Goal: Check status: Check status

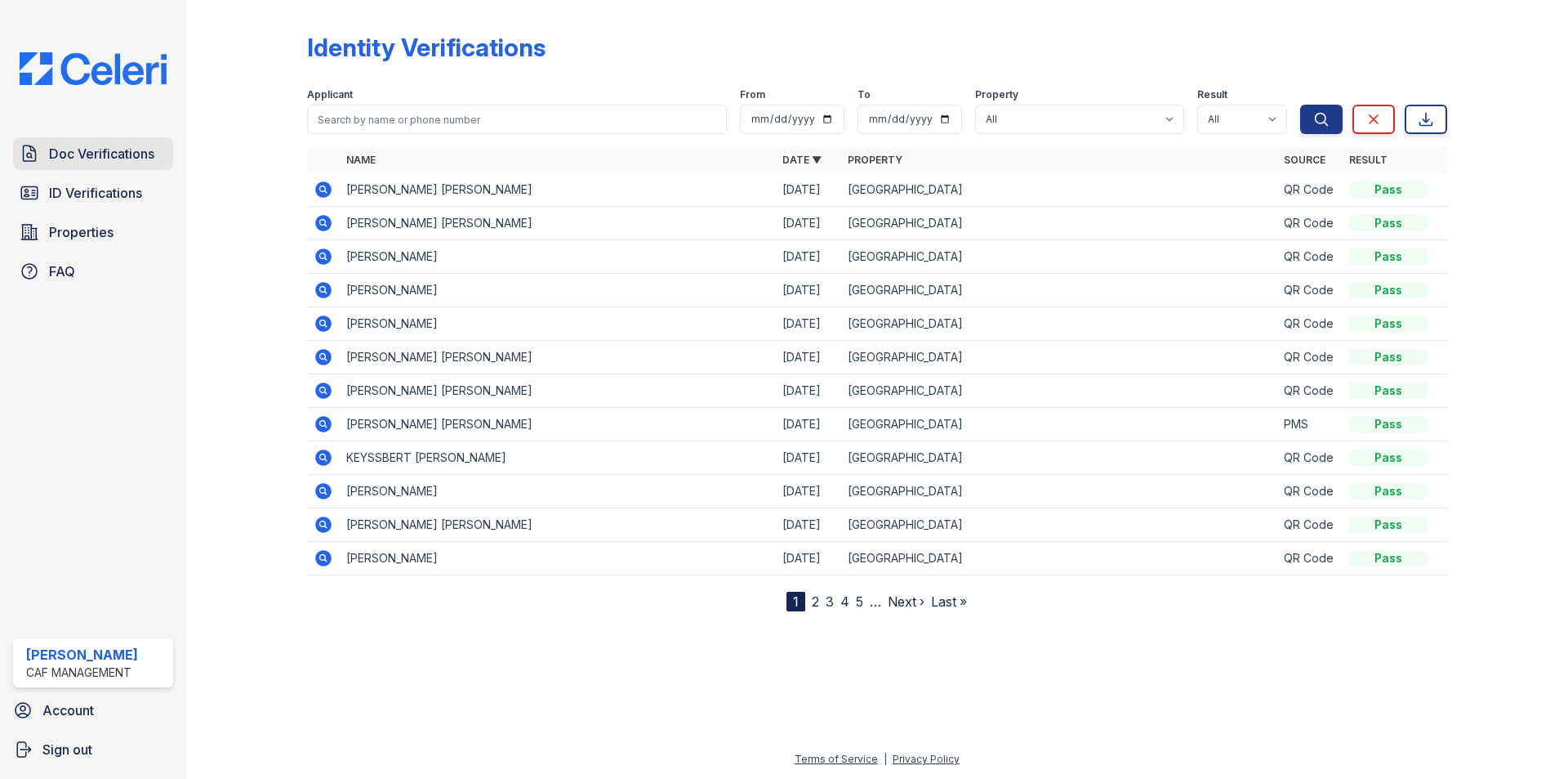
click at [72, 148] on span "Doc Verifications" at bounding box center [102, 154] width 105 height 19
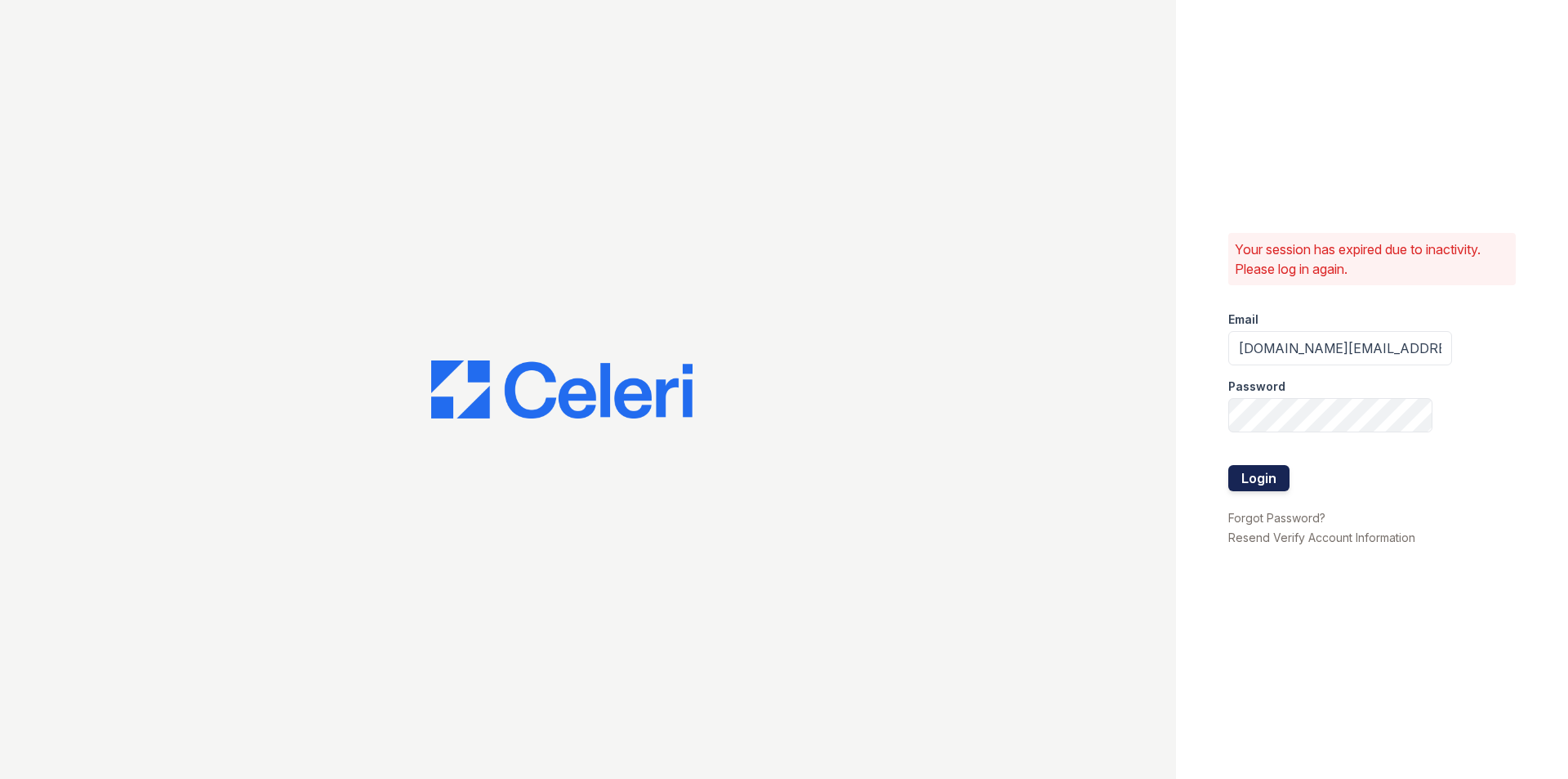
click at [1257, 466] on button "Login" at bounding box center [1259, 478] width 61 height 26
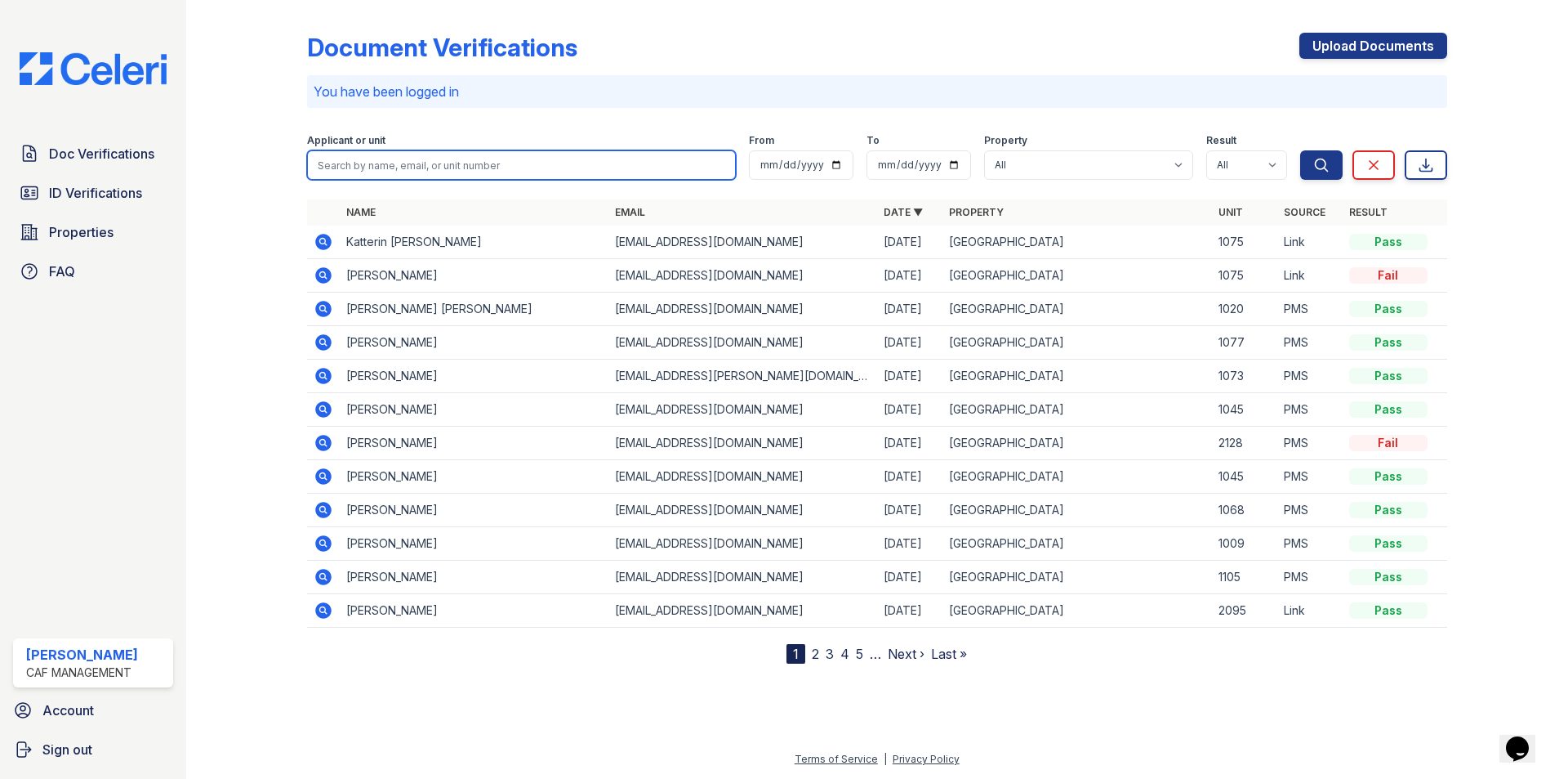
click at [351, 170] on input "search" at bounding box center [522, 164] width 429 height 29
type input "manuel"
click at [320, 310] on icon at bounding box center [323, 308] width 17 height 17
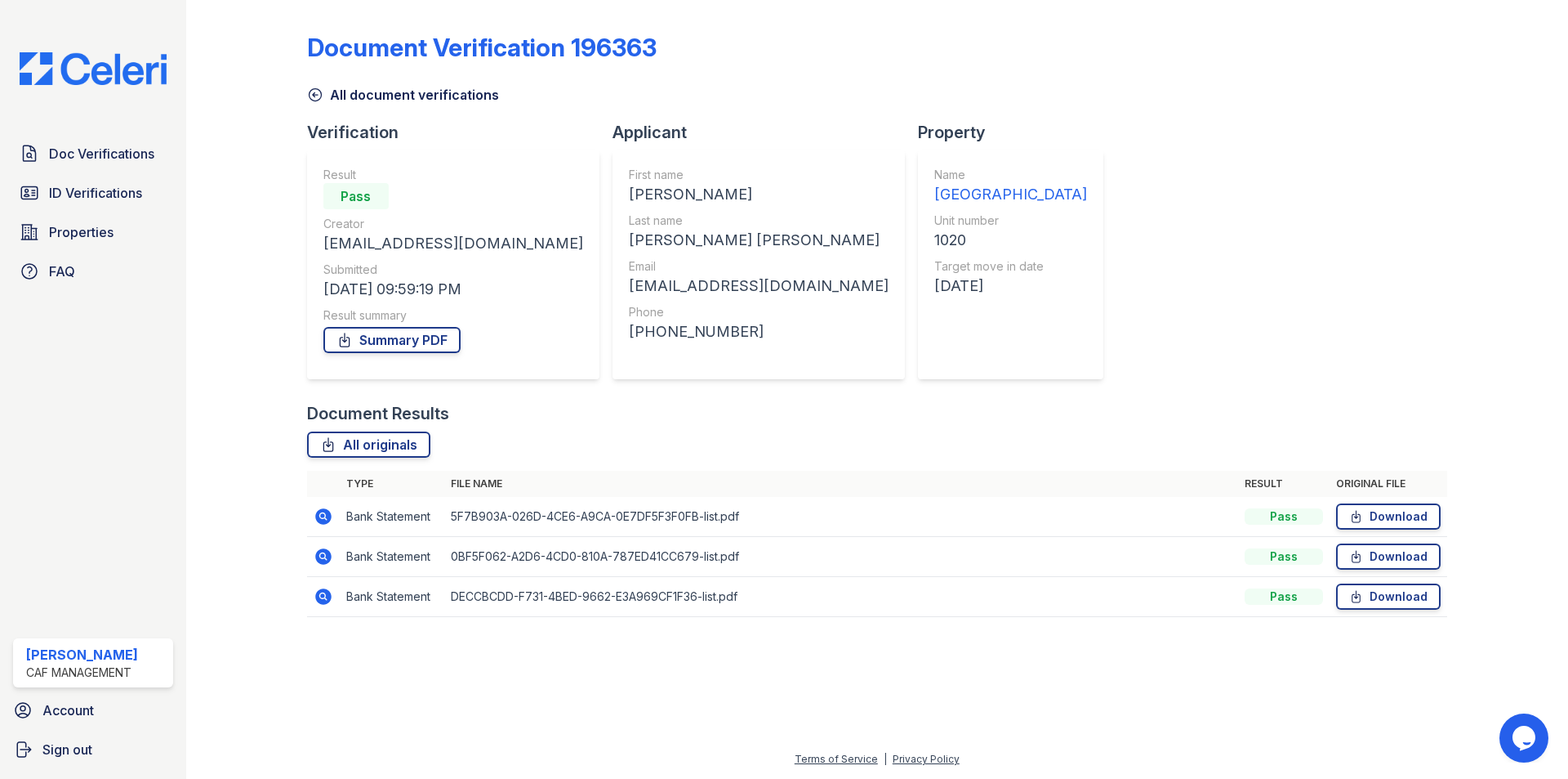
click at [327, 514] on icon at bounding box center [323, 516] width 17 height 17
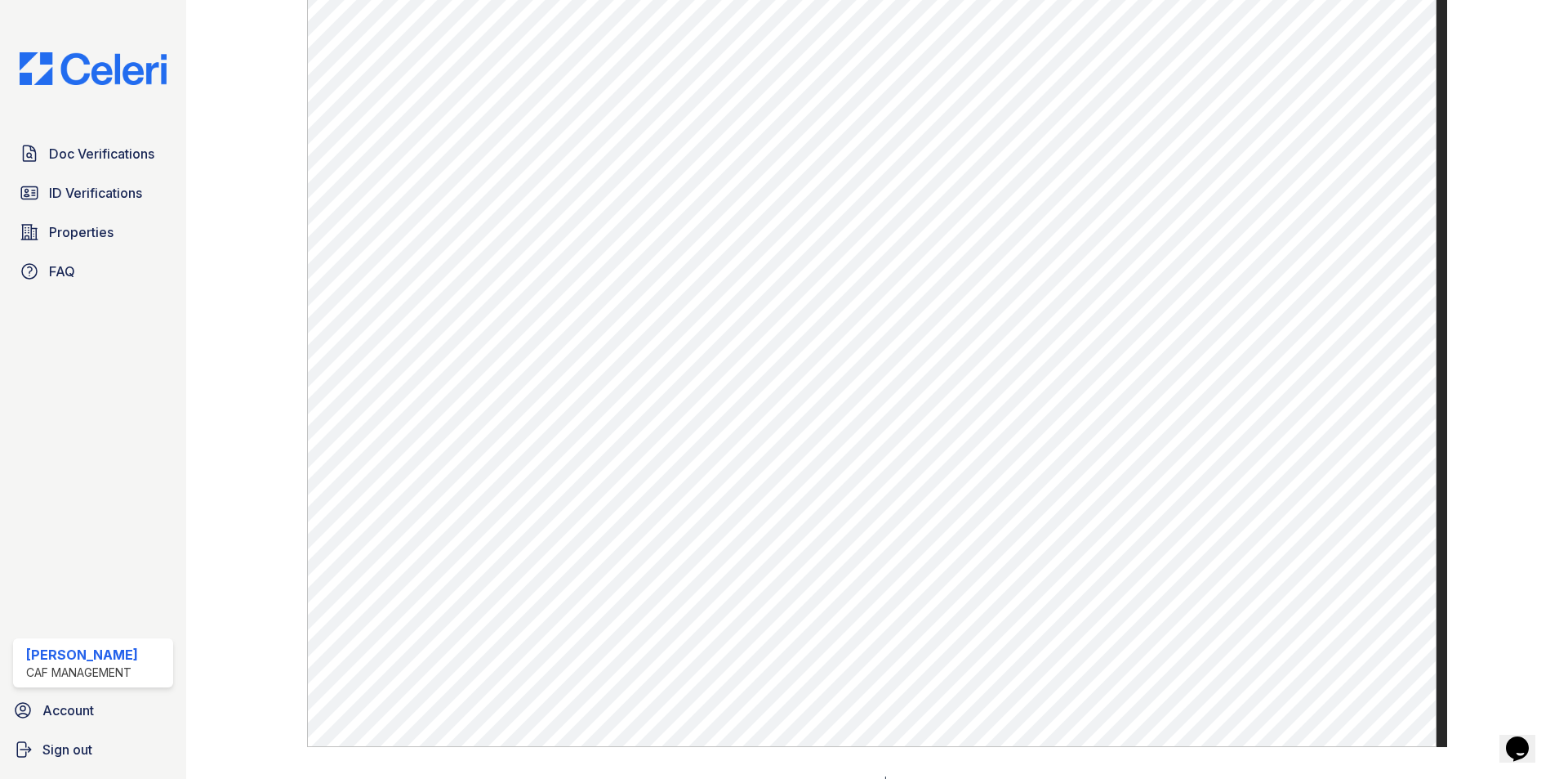
scroll to position [894, 0]
